Goal: Task Accomplishment & Management: Manage account settings

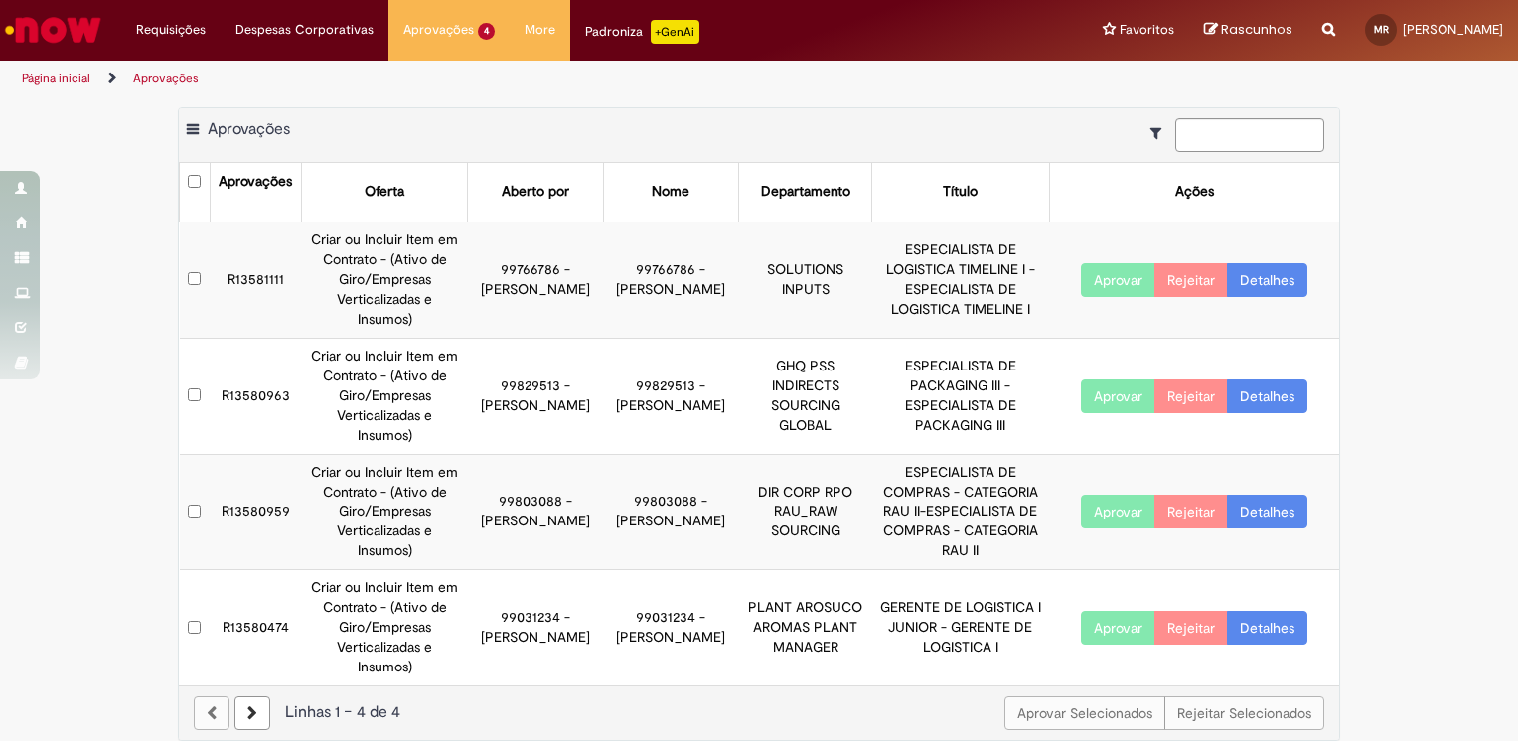
click at [1101, 611] on button "Aprovar" at bounding box center [1118, 628] width 74 height 34
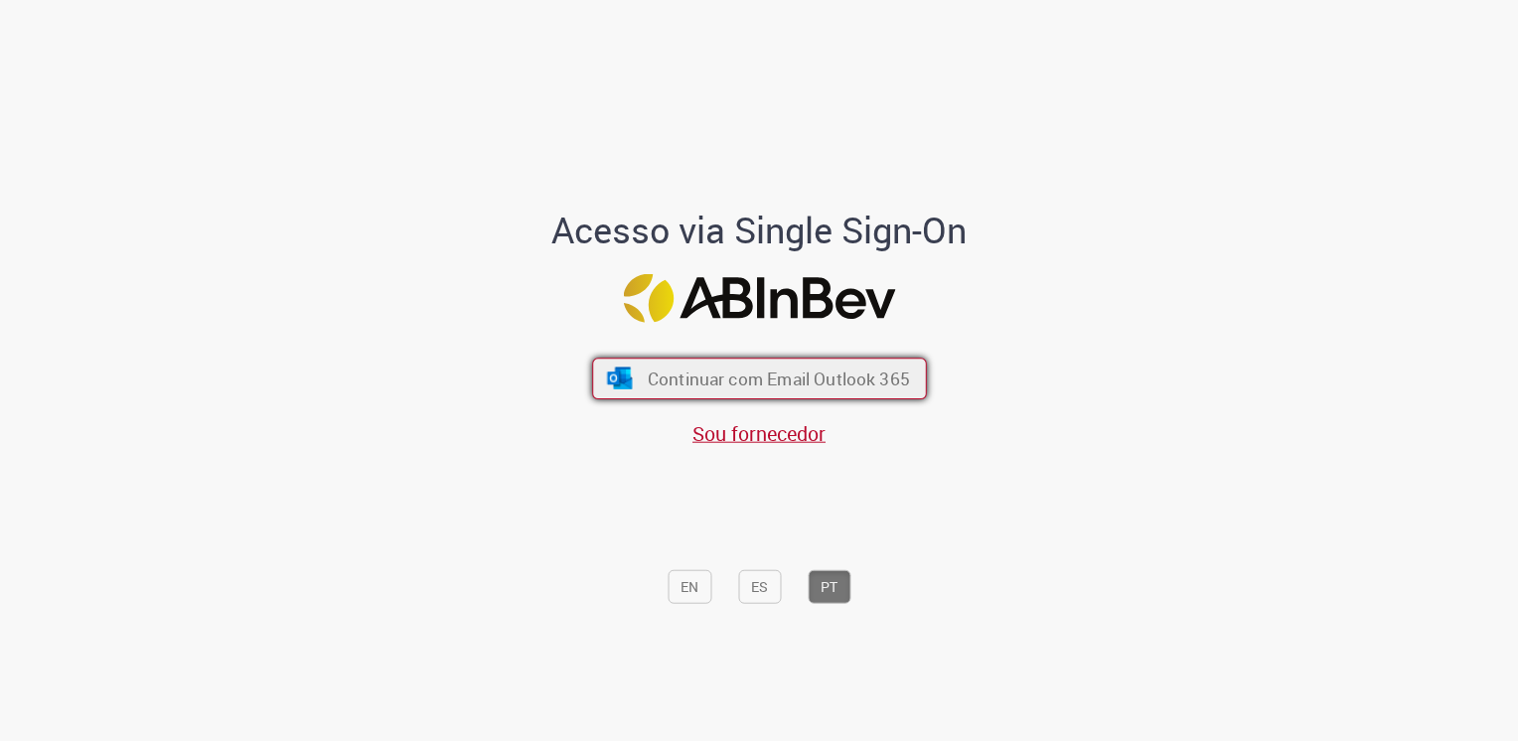
click at [739, 367] on span "Continuar com Email Outlook 365" at bounding box center [778, 377] width 262 height 23
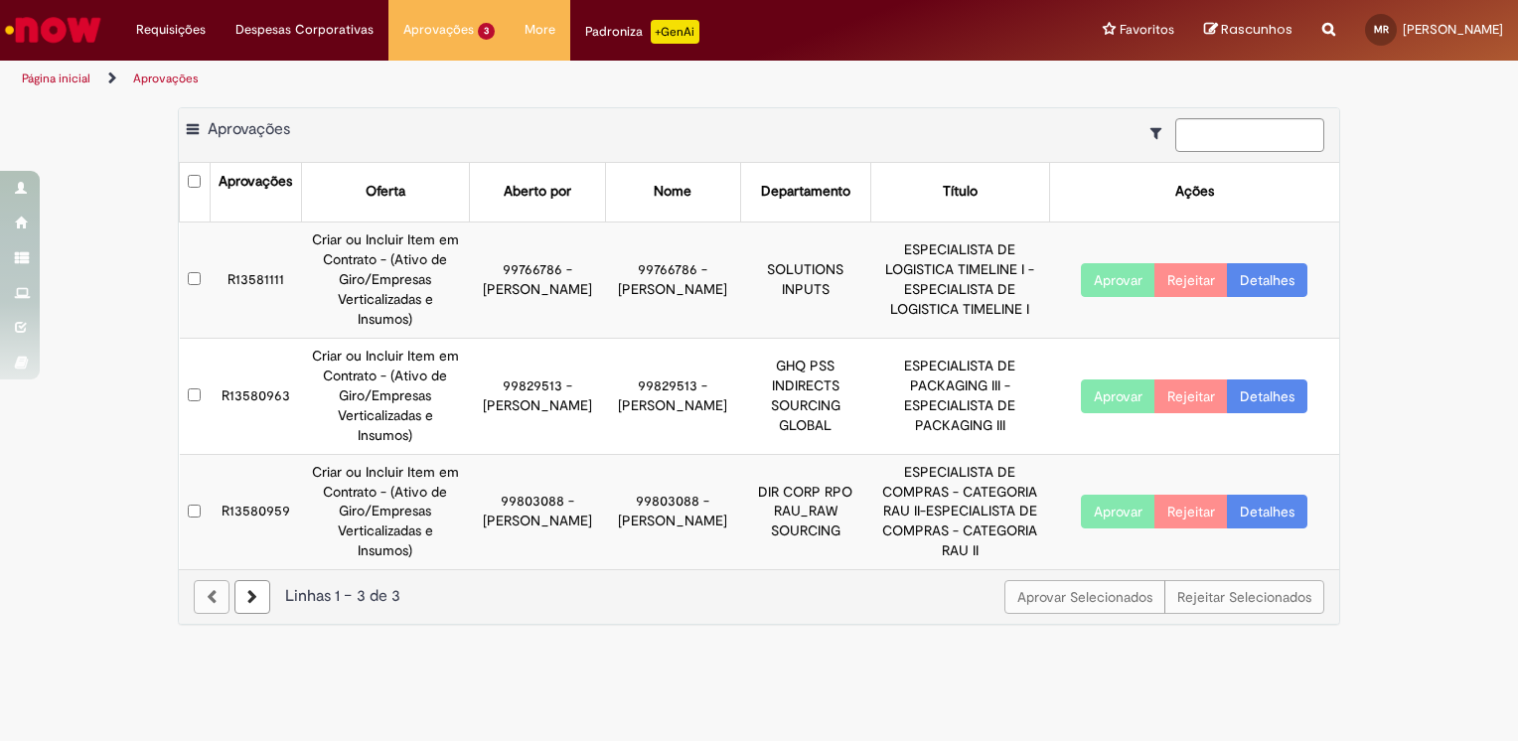
drag, startPoint x: 1103, startPoint y: 265, endPoint x: 1073, endPoint y: 253, distance: 33.0
click at [1102, 265] on button "Aprovar" at bounding box center [1118, 280] width 74 height 34
